Goal: Task Accomplishment & Management: Complete application form

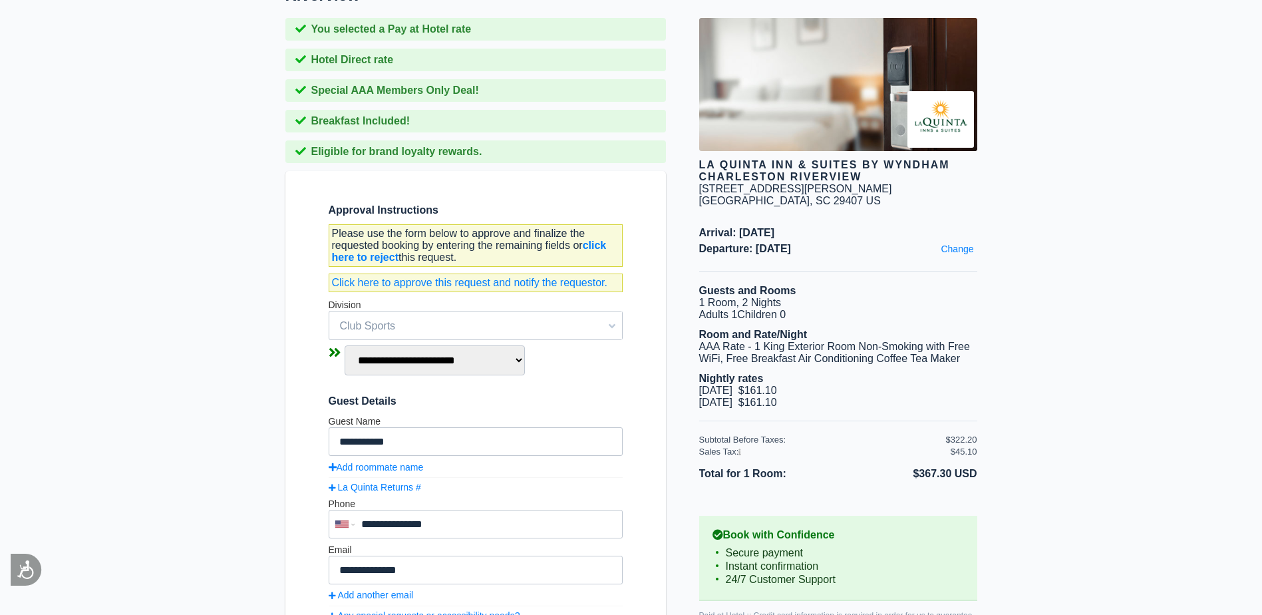
scroll to position [133, 0]
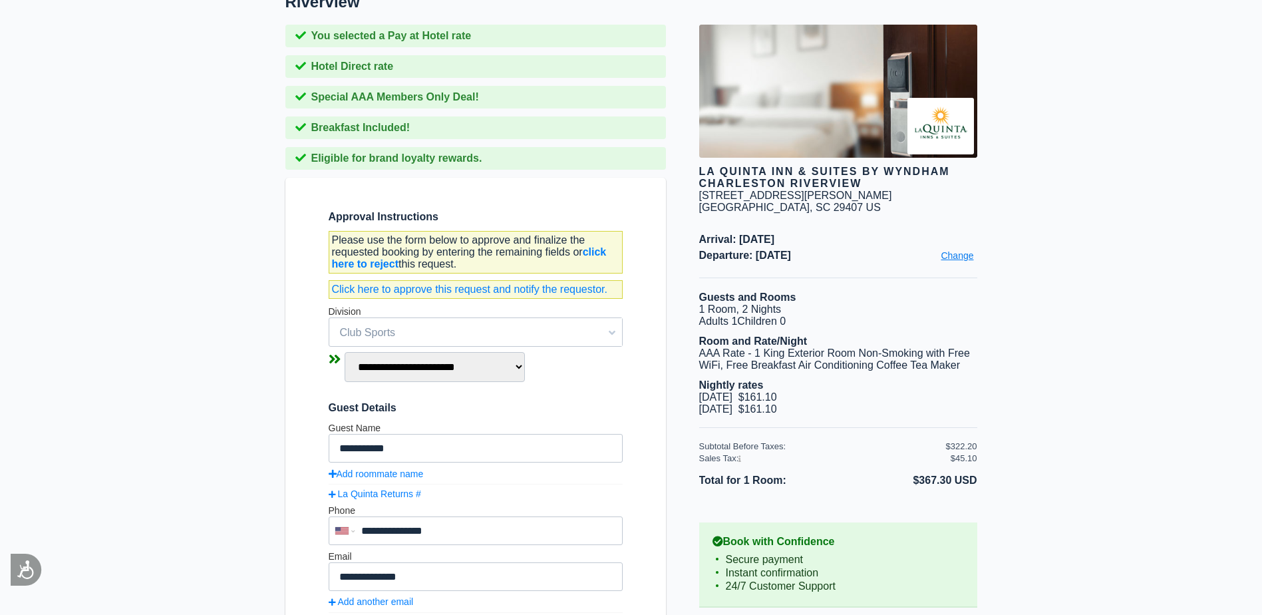
click at [959, 264] on link "Change" at bounding box center [956, 255] width 39 height 17
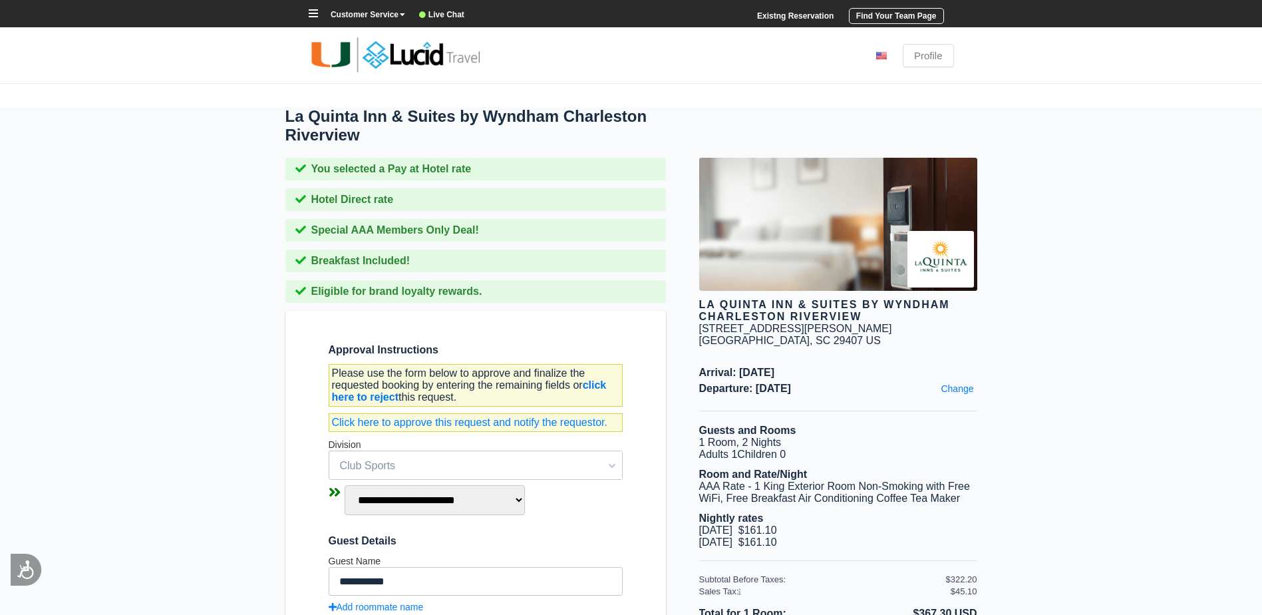
click at [597, 389] on b "click here to reject" at bounding box center [469, 390] width 275 height 23
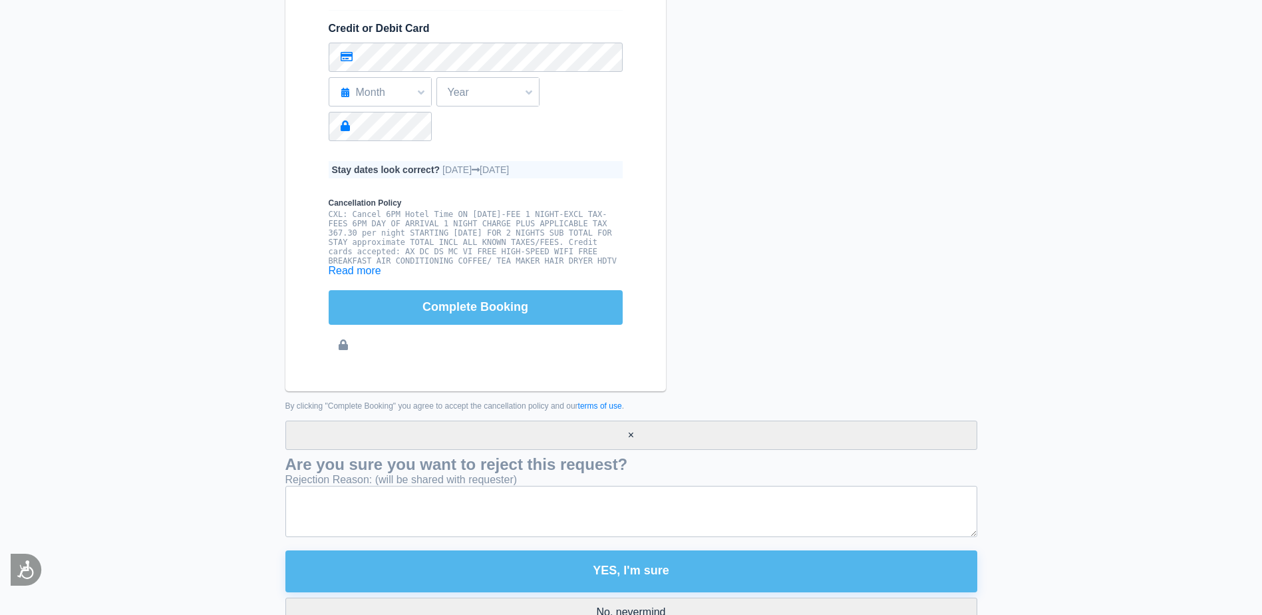
scroll to position [1108, 0]
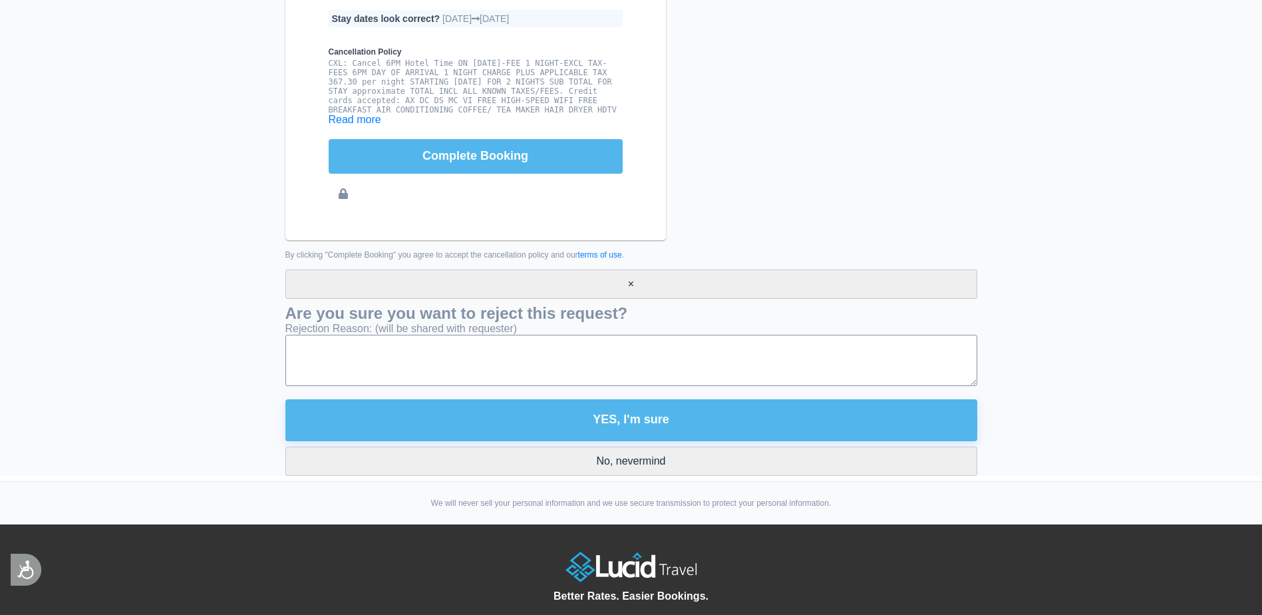
click at [462, 365] on textarea "Rejection Reason: (will be shared with requester)" at bounding box center [631, 360] width 692 height 51
type textarea "**********"
click at [619, 409] on button "YES, I'm sure" at bounding box center [631, 420] width 692 height 42
